Goal: Task Accomplishment & Management: Manage account settings

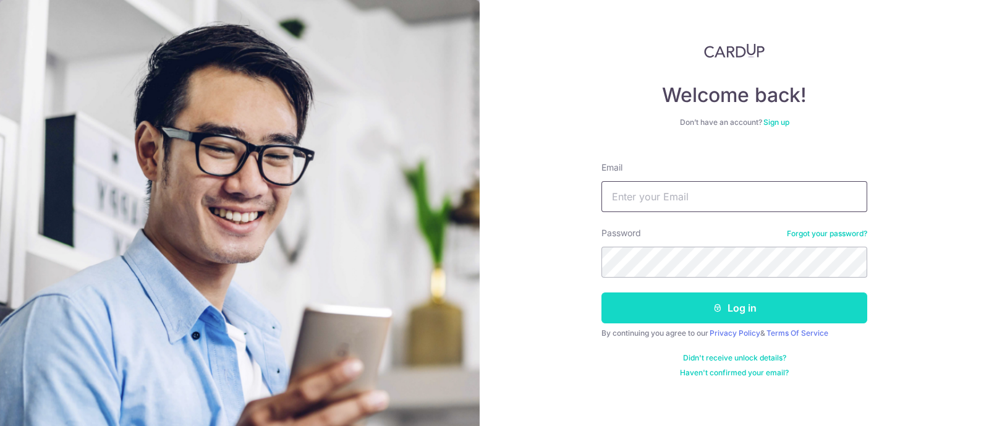
type input "[PERSON_NAME][EMAIL_ADDRESS][DOMAIN_NAME]"
click at [732, 299] on button "Log in" at bounding box center [735, 308] width 266 height 31
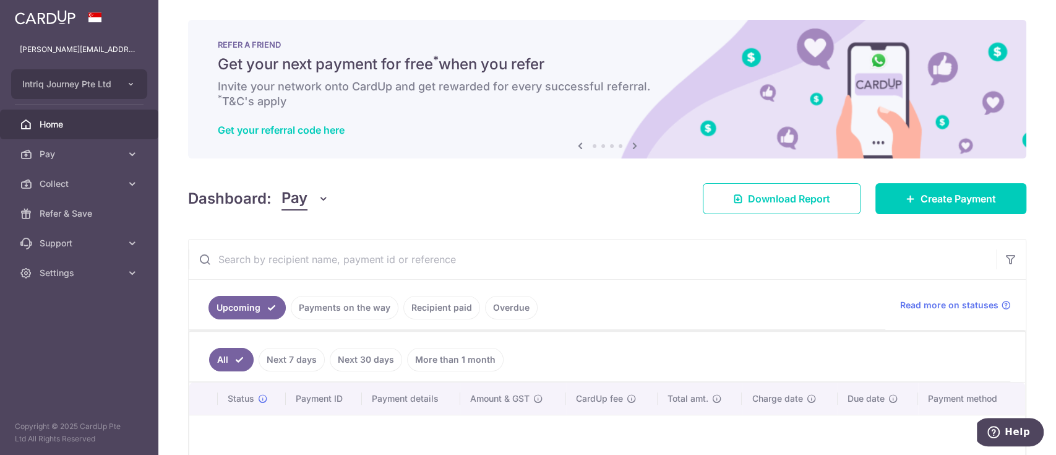
click at [320, 197] on icon "button" at bounding box center [323, 198] width 12 height 12
click at [336, 260] on link "Collect" at bounding box center [346, 263] width 129 height 30
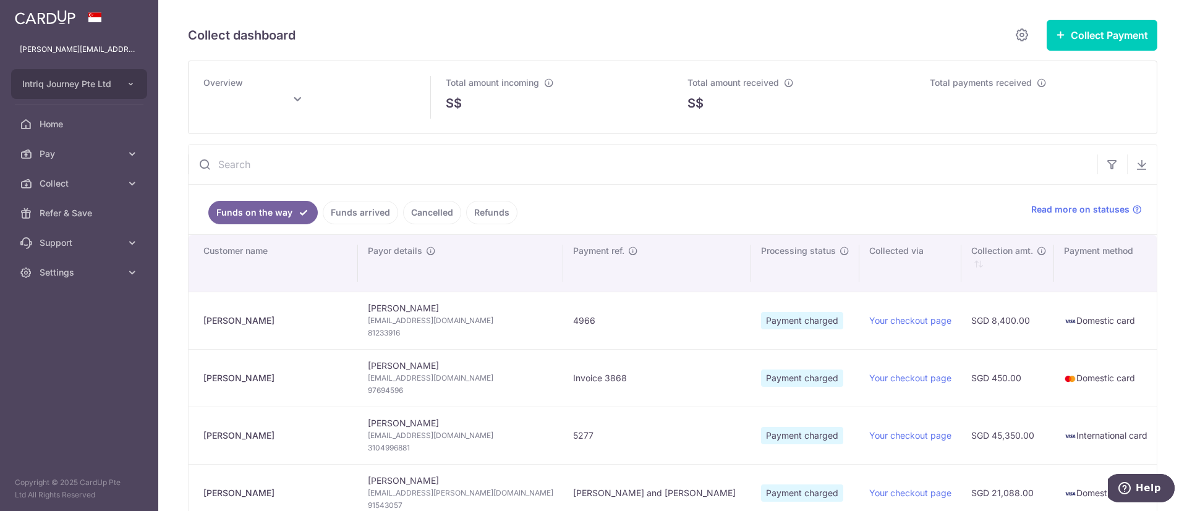
type input "October 2025"
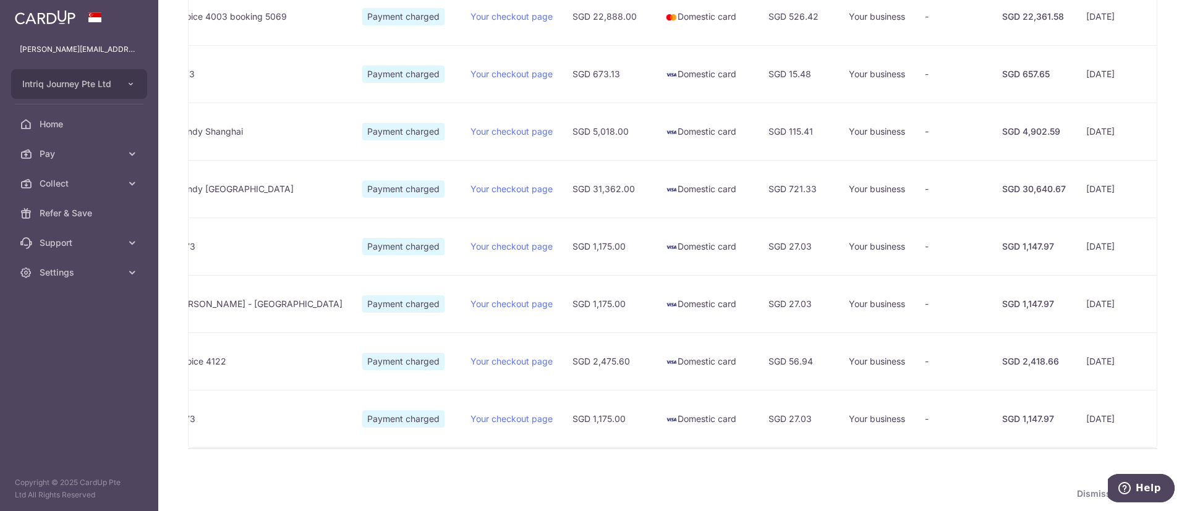
scroll to position [0, 409]
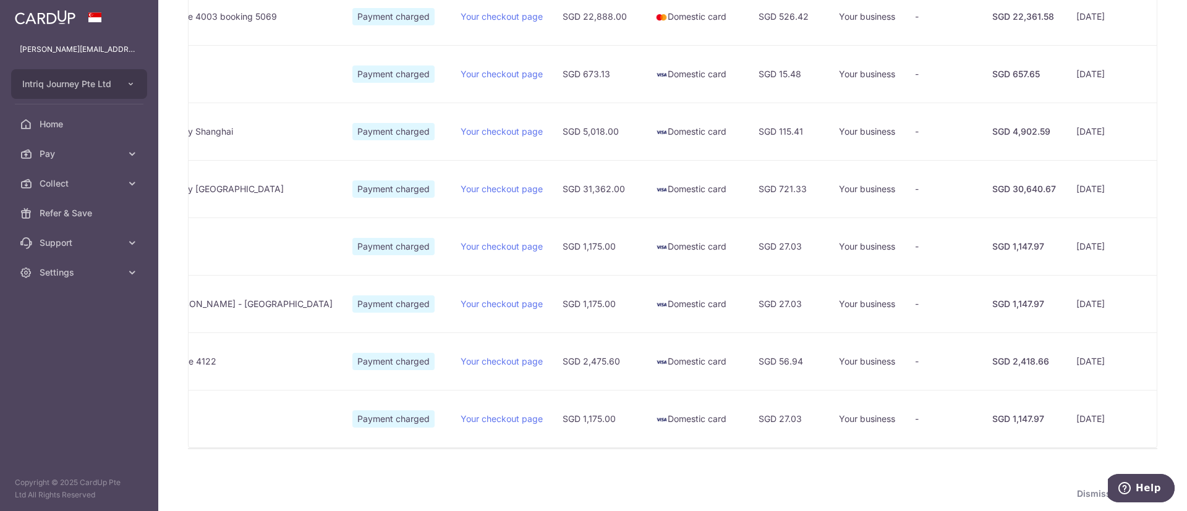
drag, startPoint x: 881, startPoint y: 16, endPoint x: 902, endPoint y: 16, distance: 21.0
click at [989, 16] on td "08/10/2025" at bounding box center [1110, 17] width 86 height 58
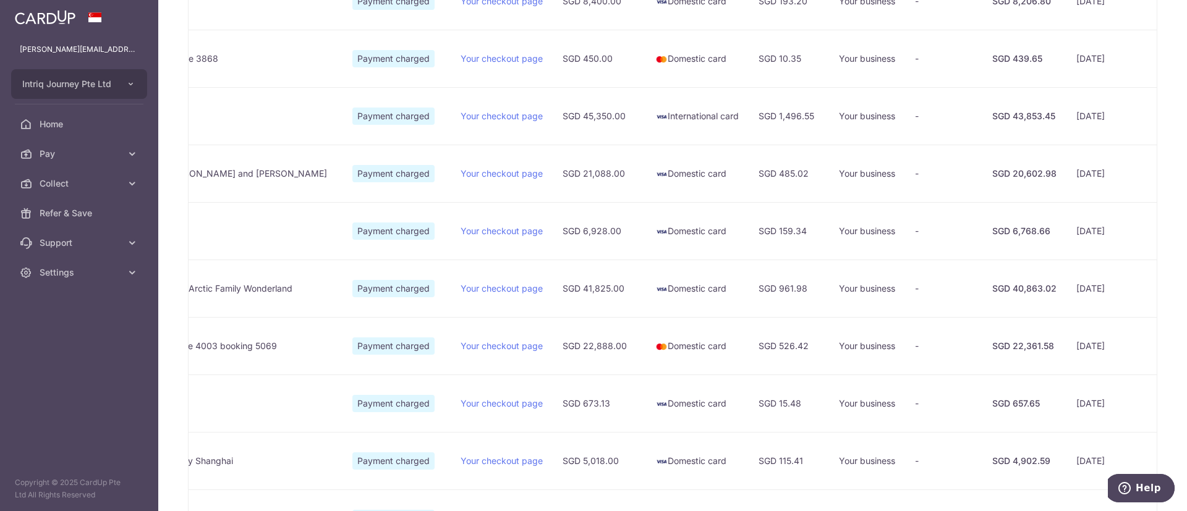
scroll to position [278, 0]
